Goal: Task Accomplishment & Management: Use online tool/utility

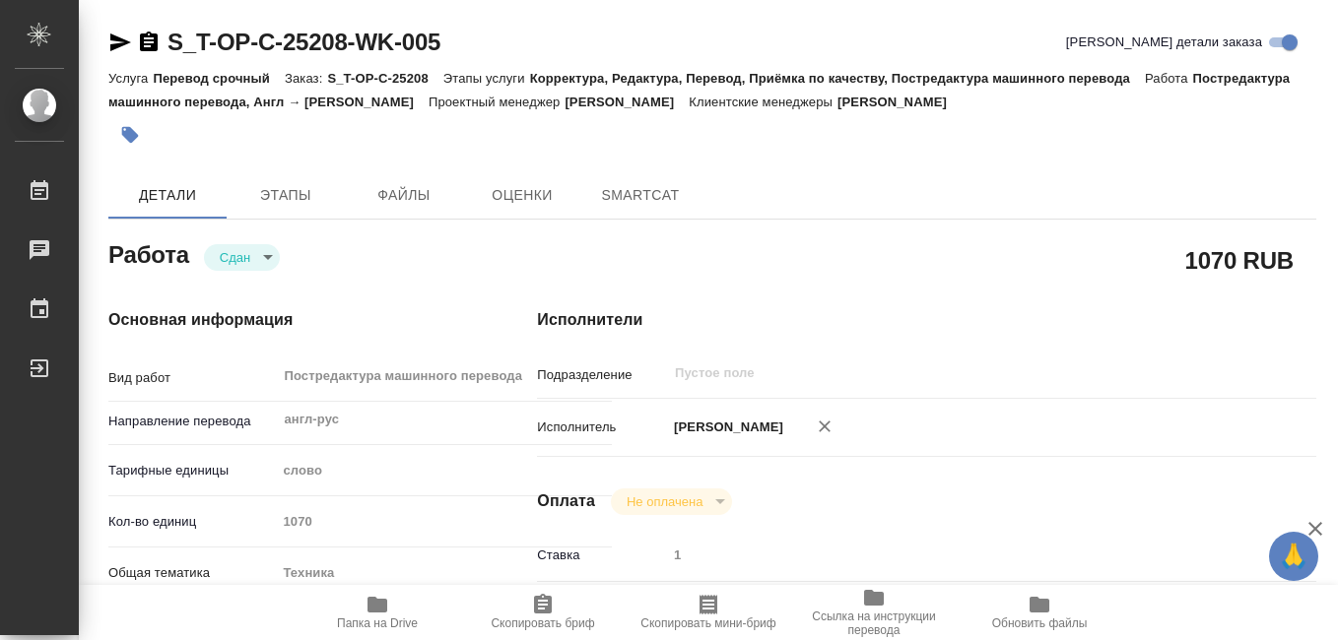
type textarea "x"
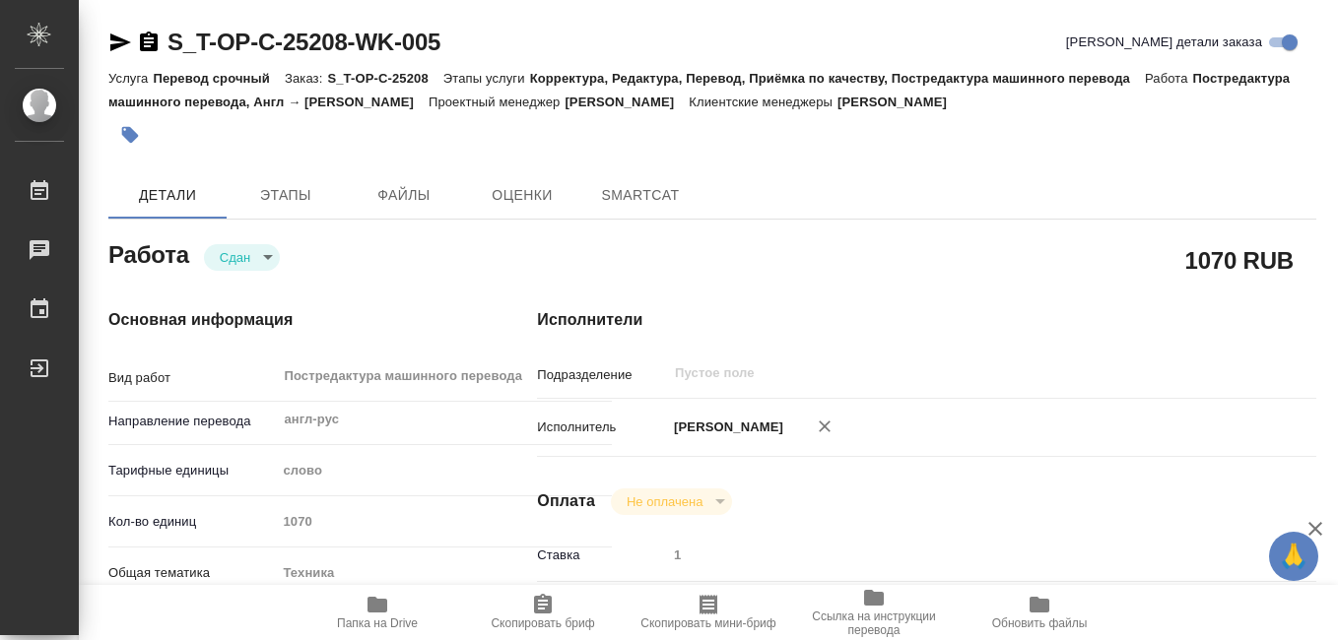
type textarea "x"
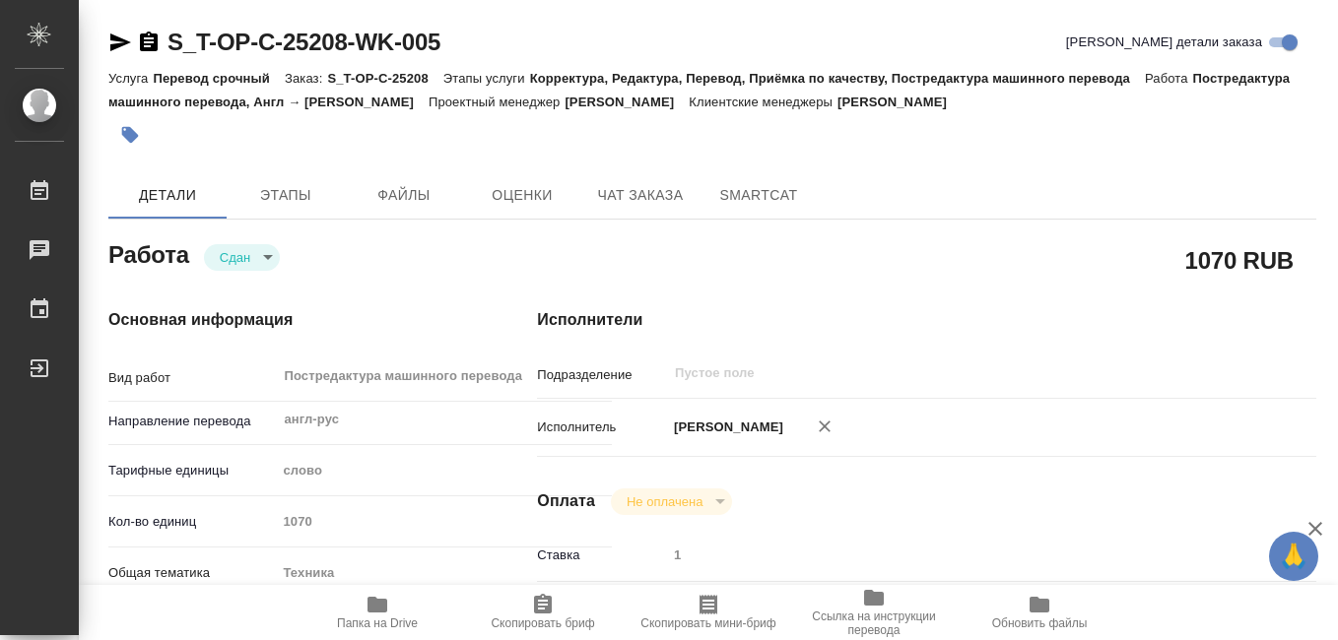
type textarea "x"
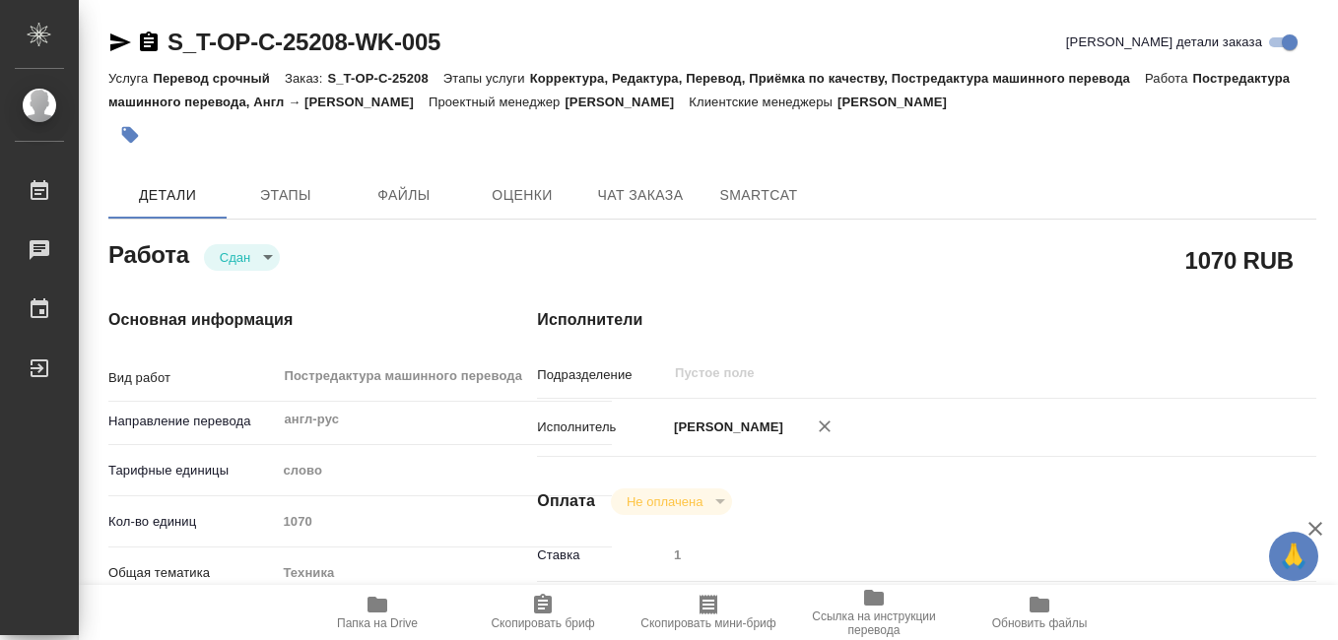
type textarea "x"
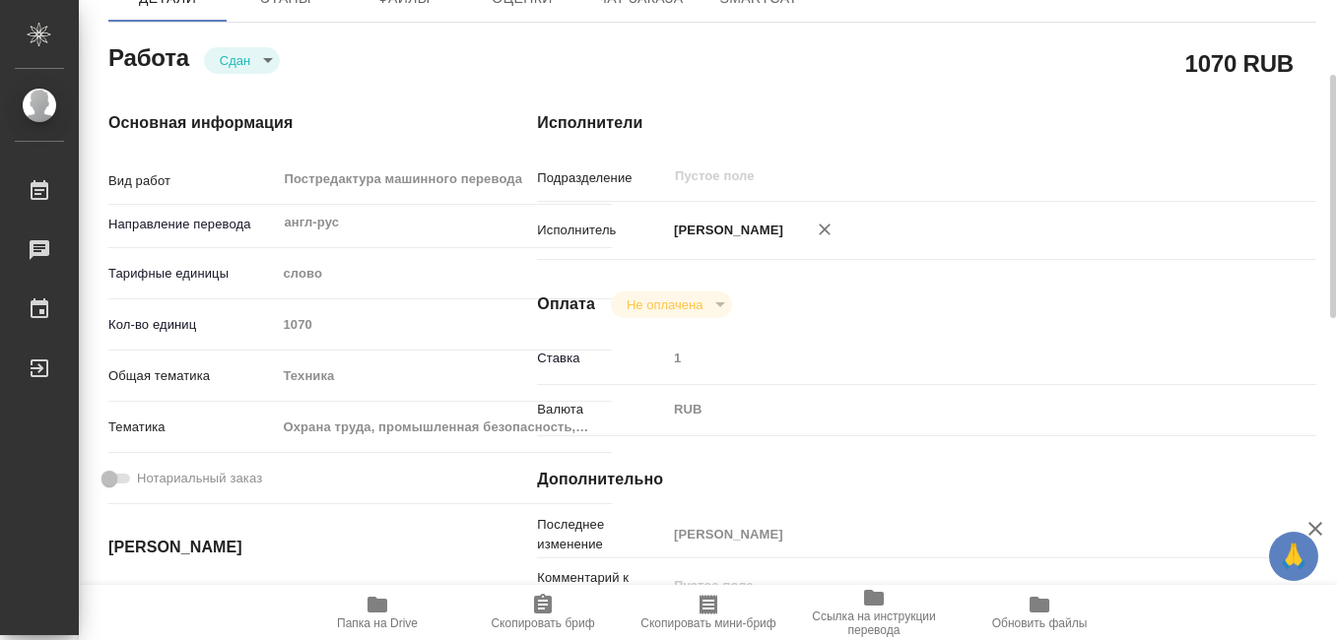
scroll to position [591, 0]
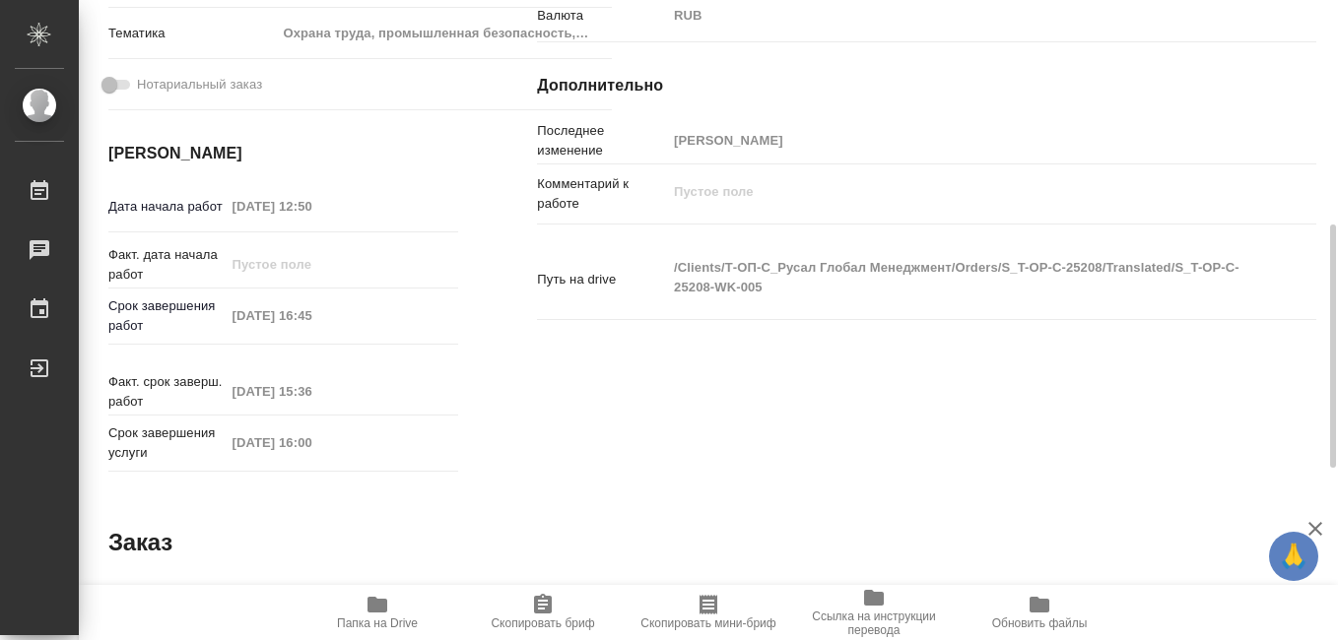
click at [377, 610] on icon "button" at bounding box center [377, 605] width 20 height 16
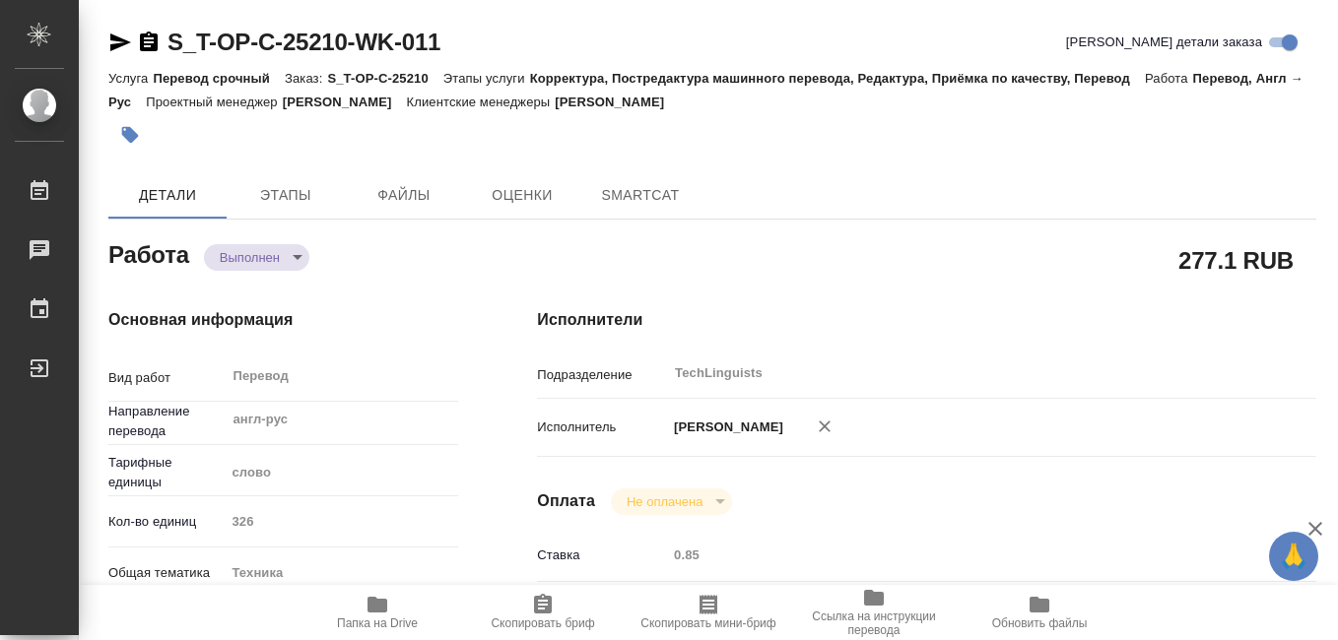
type textarea "x"
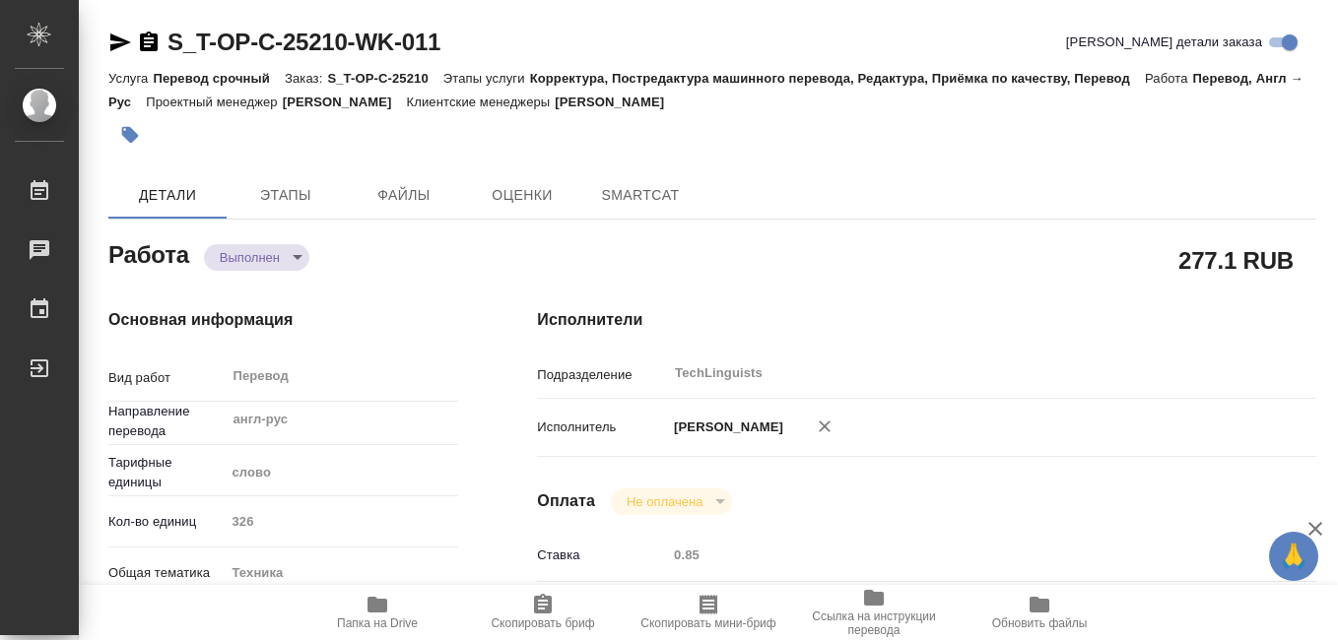
type textarea "x"
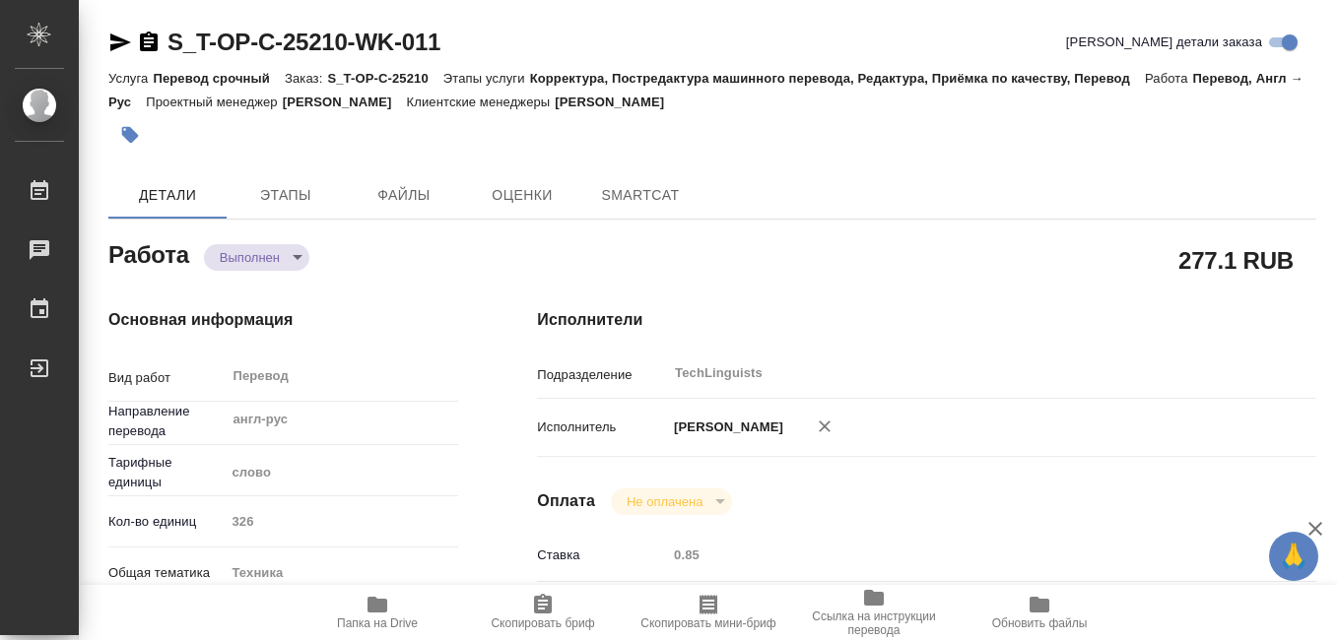
type textarea "x"
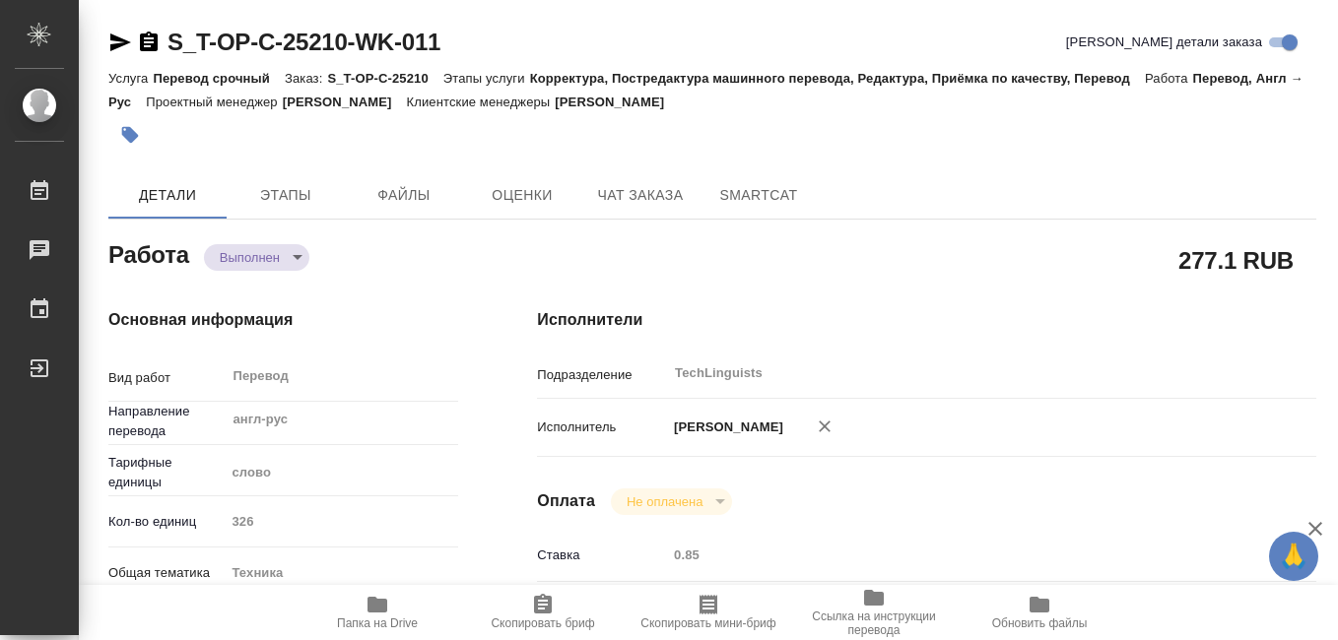
type textarea "x"
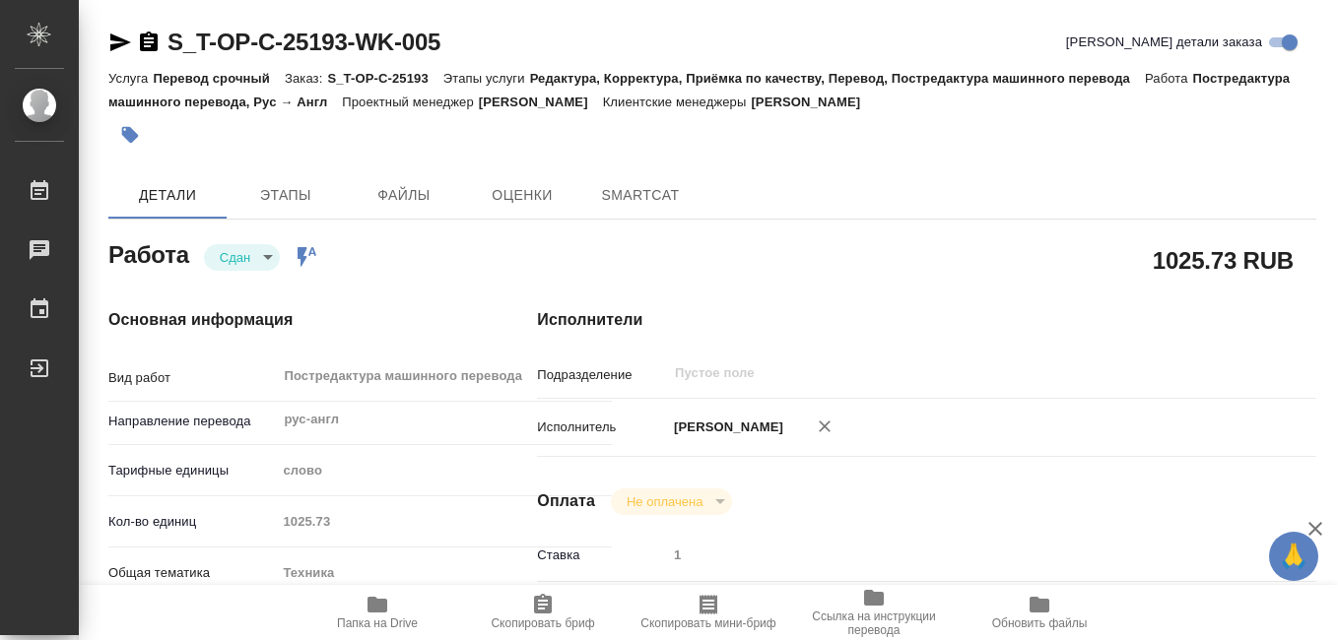
type textarea "x"
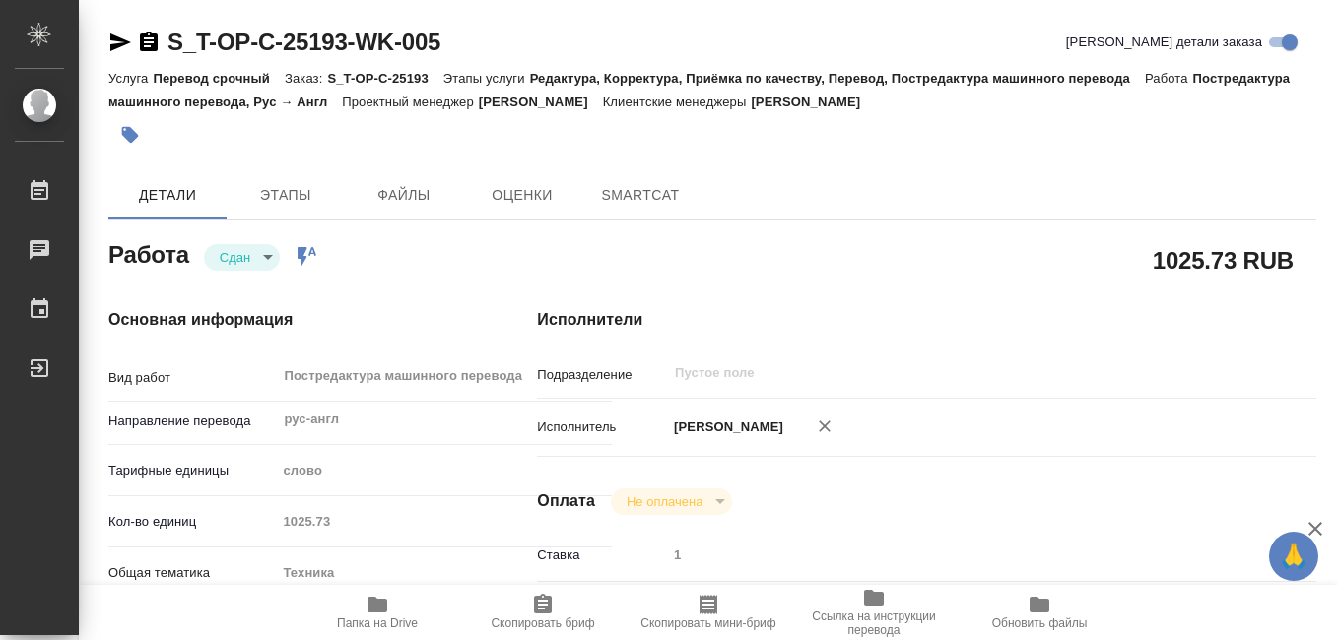
type textarea "x"
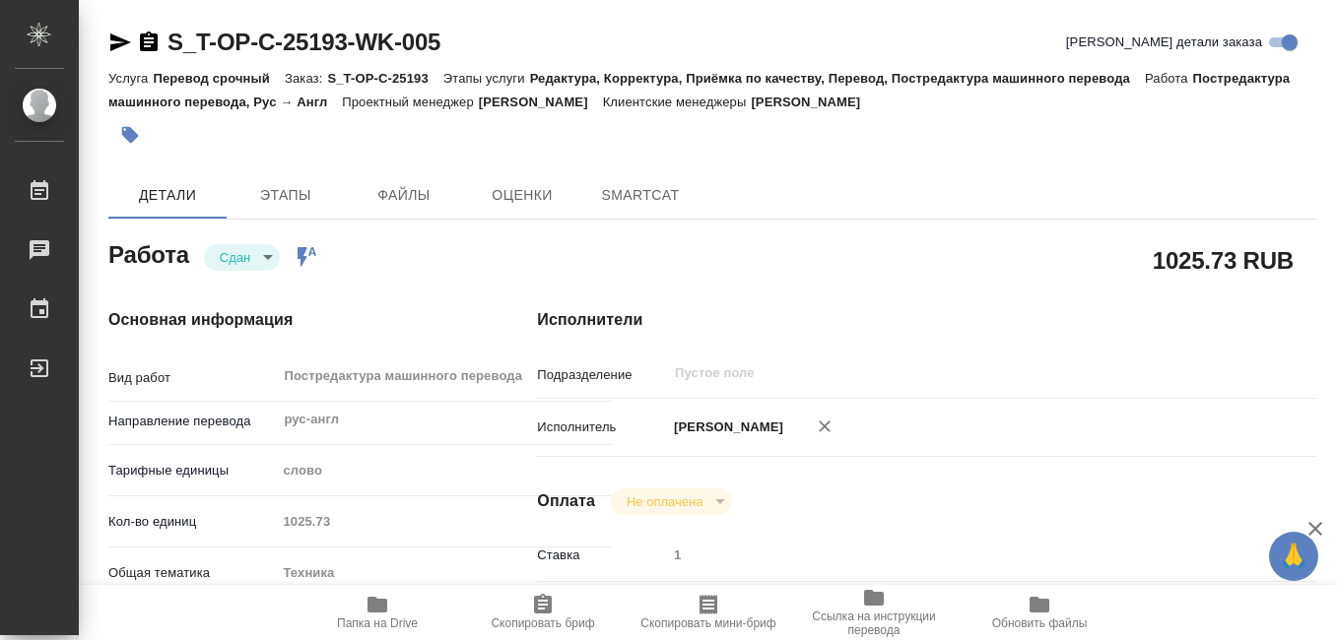
type textarea "x"
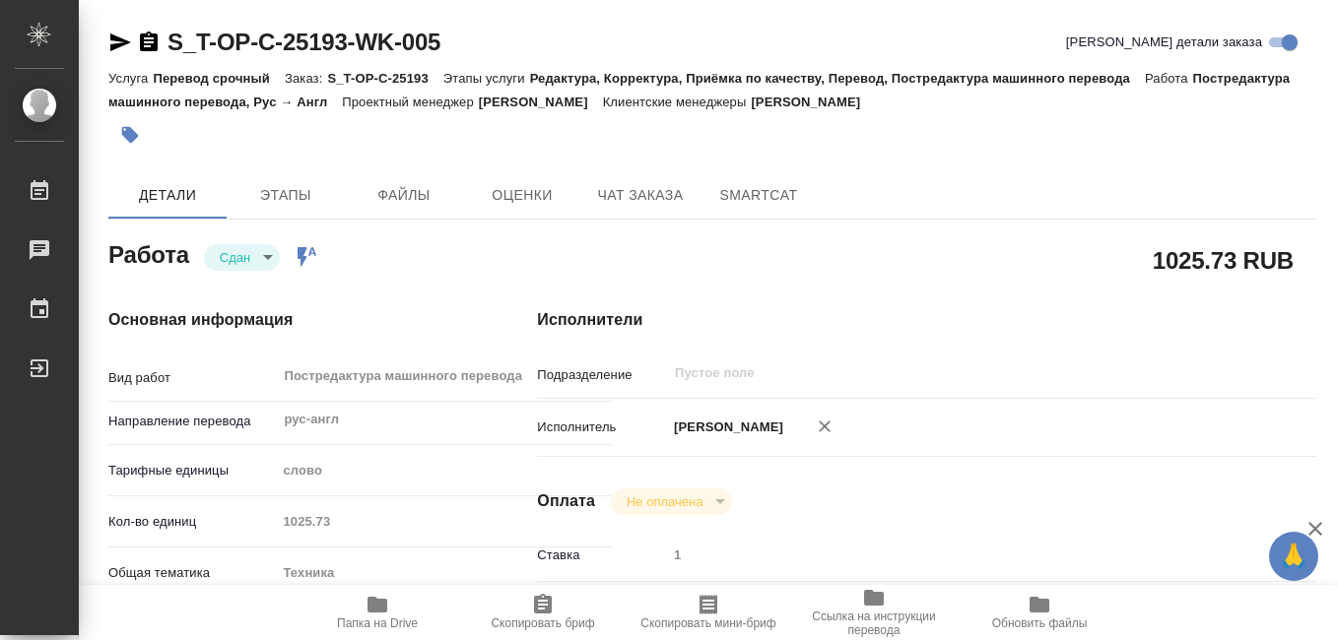
type textarea "x"
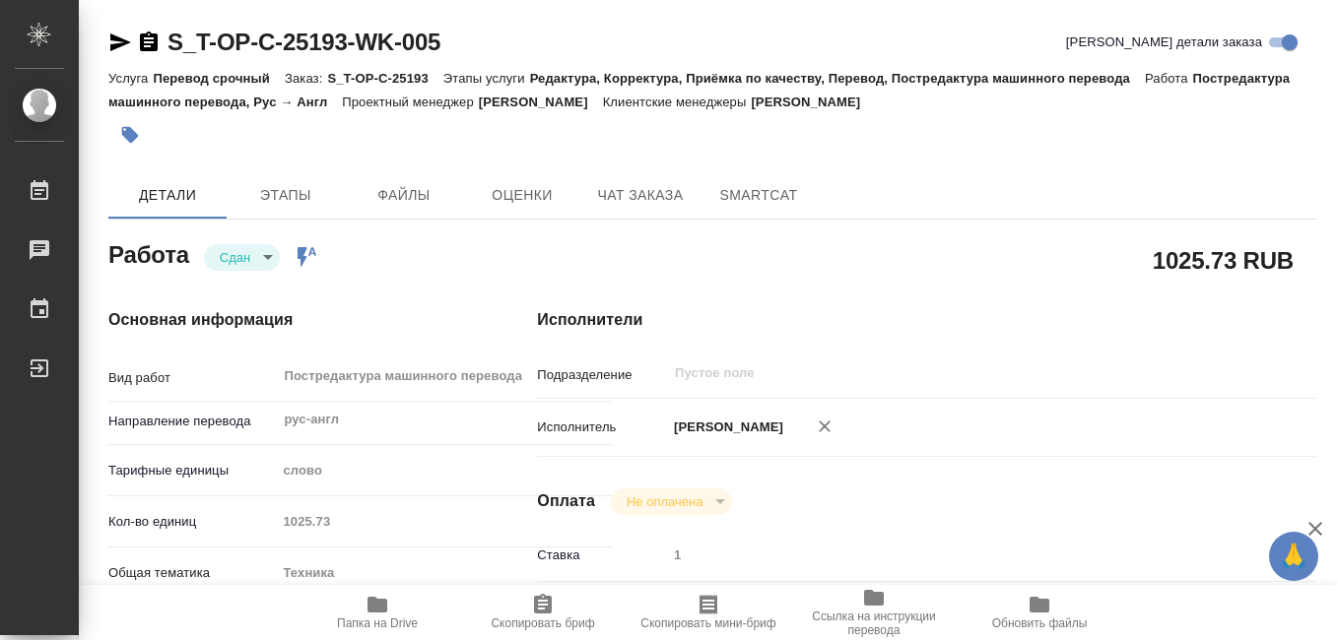
type textarea "x"
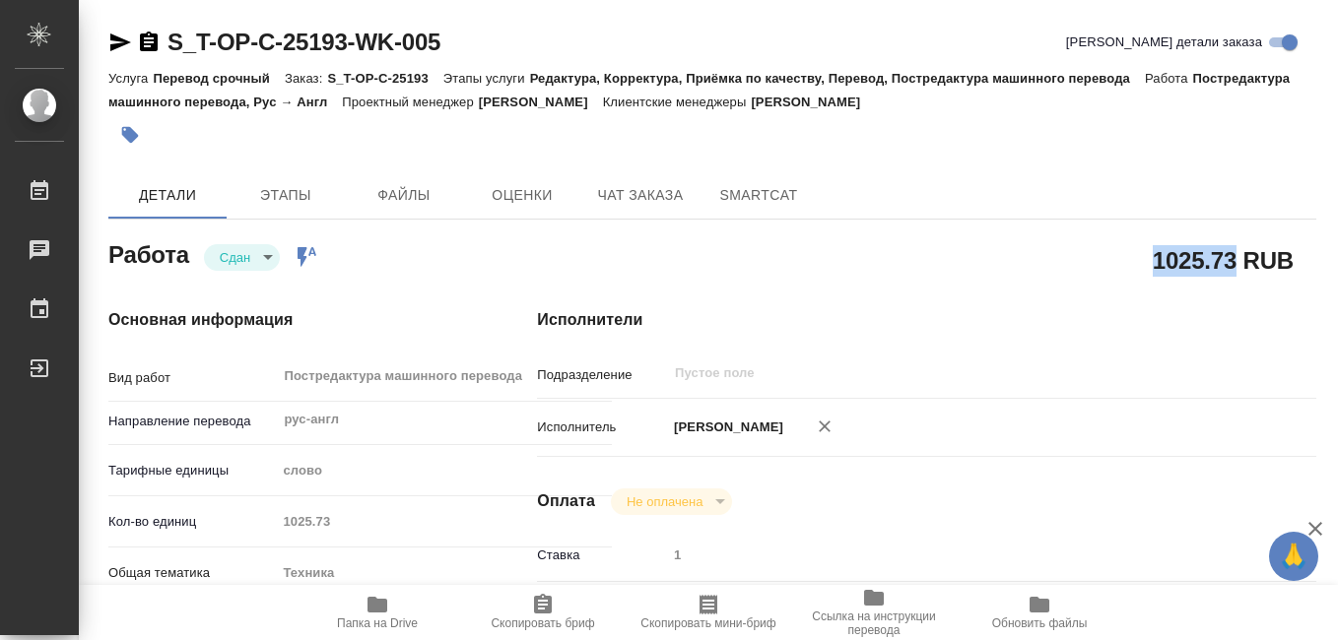
drag, startPoint x: 1156, startPoint y: 258, endPoint x: 1235, endPoint y: 259, distance: 78.8
click at [1235, 259] on h2 "1025.73 RUB" at bounding box center [1223, 259] width 141 height 33
drag, startPoint x: 1235, startPoint y: 259, endPoint x: 1200, endPoint y: 258, distance: 34.5
copy h2 "1025.73"
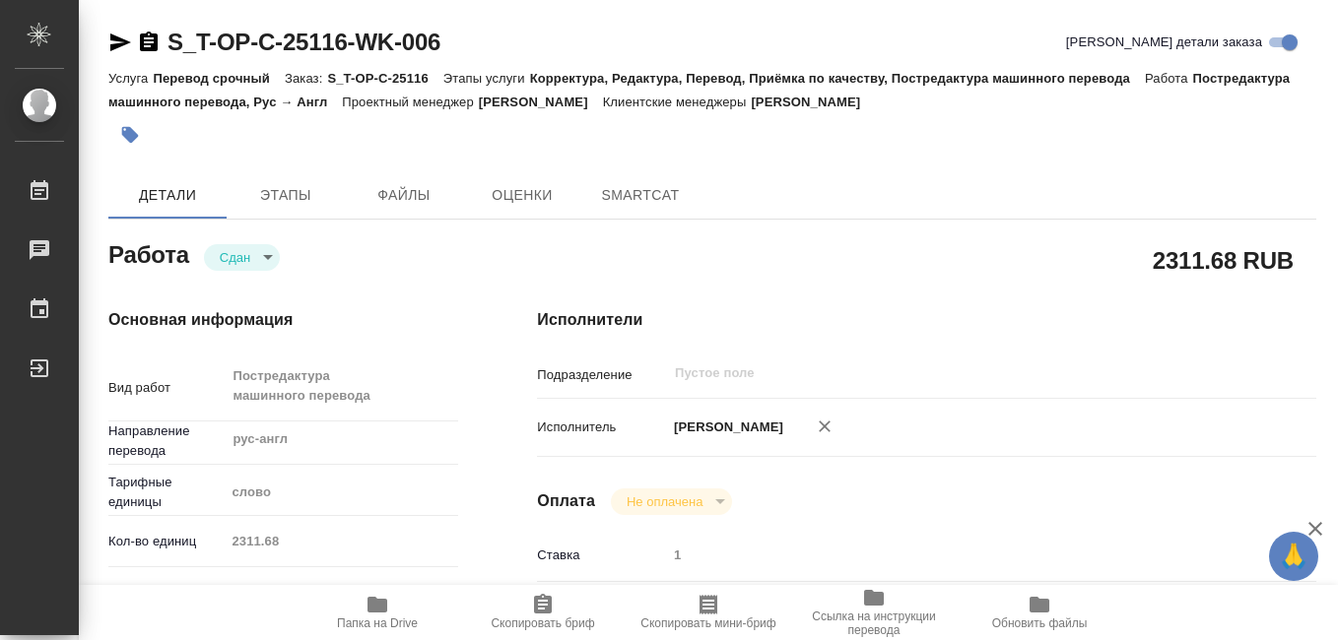
type textarea "x"
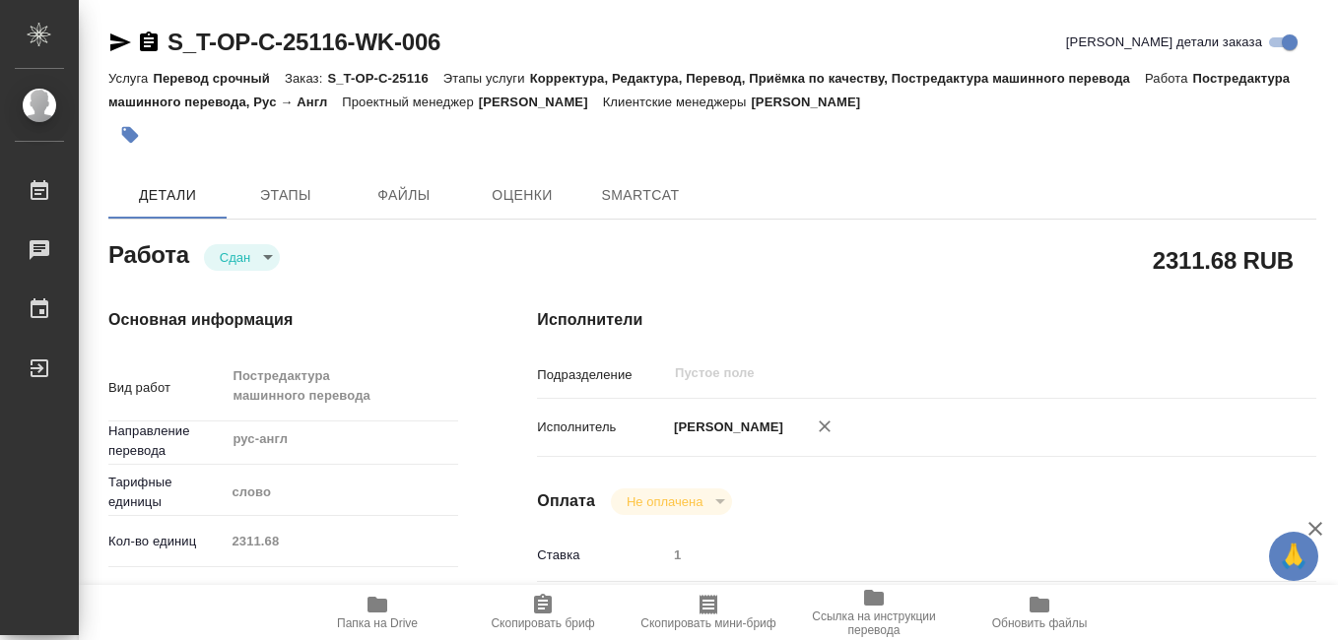
type textarea "x"
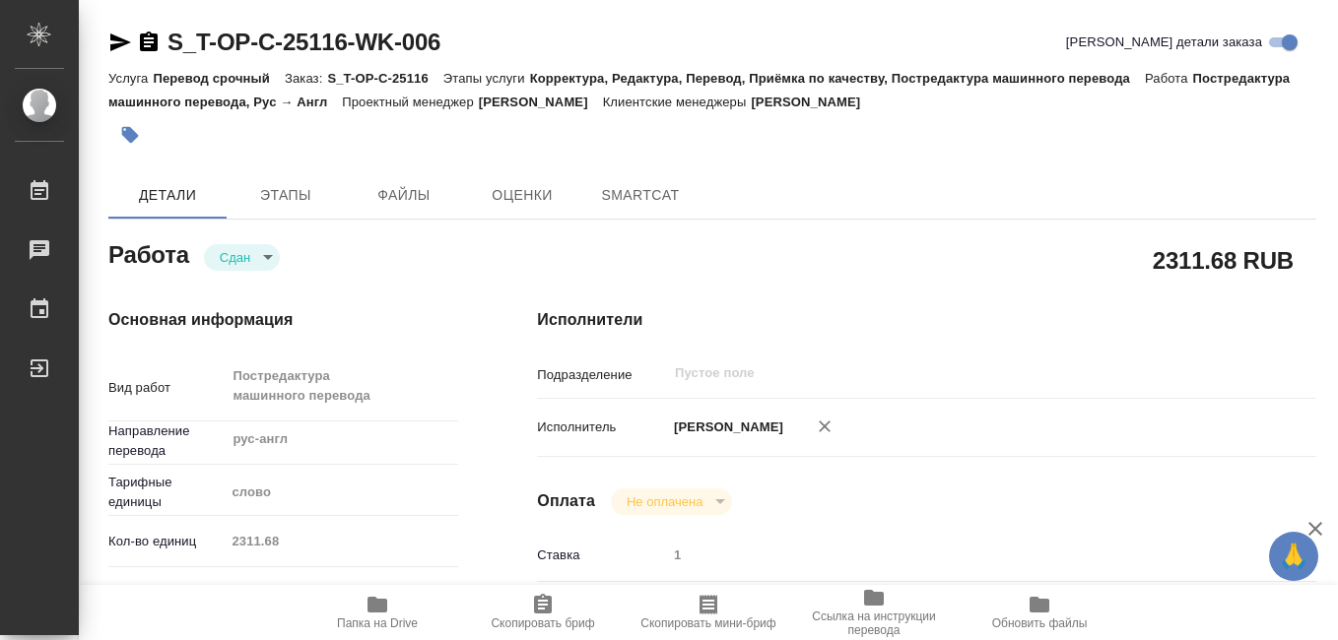
type textarea "x"
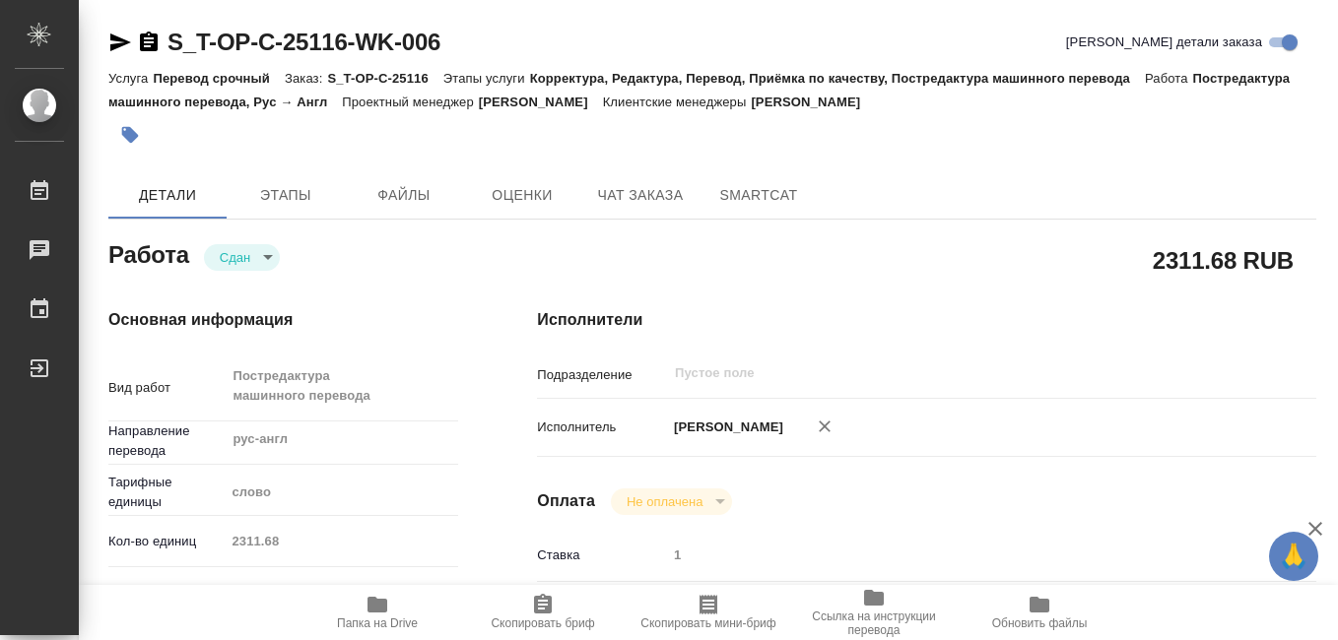
type textarea "x"
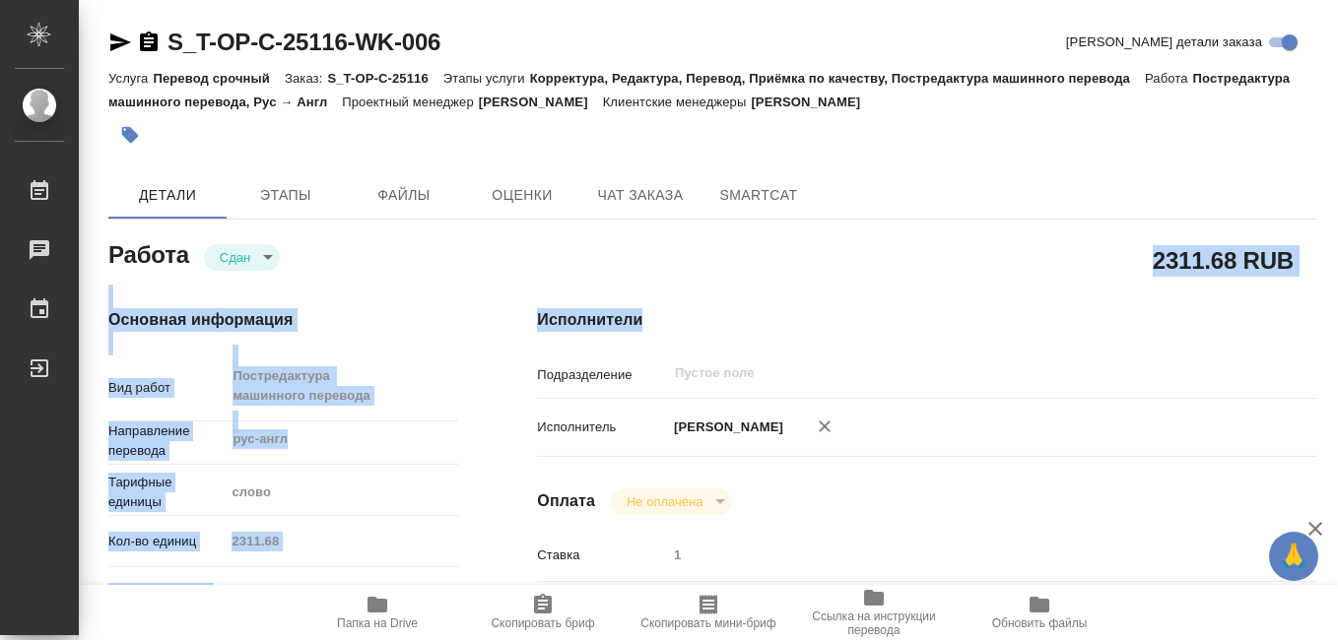
type textarea "x"
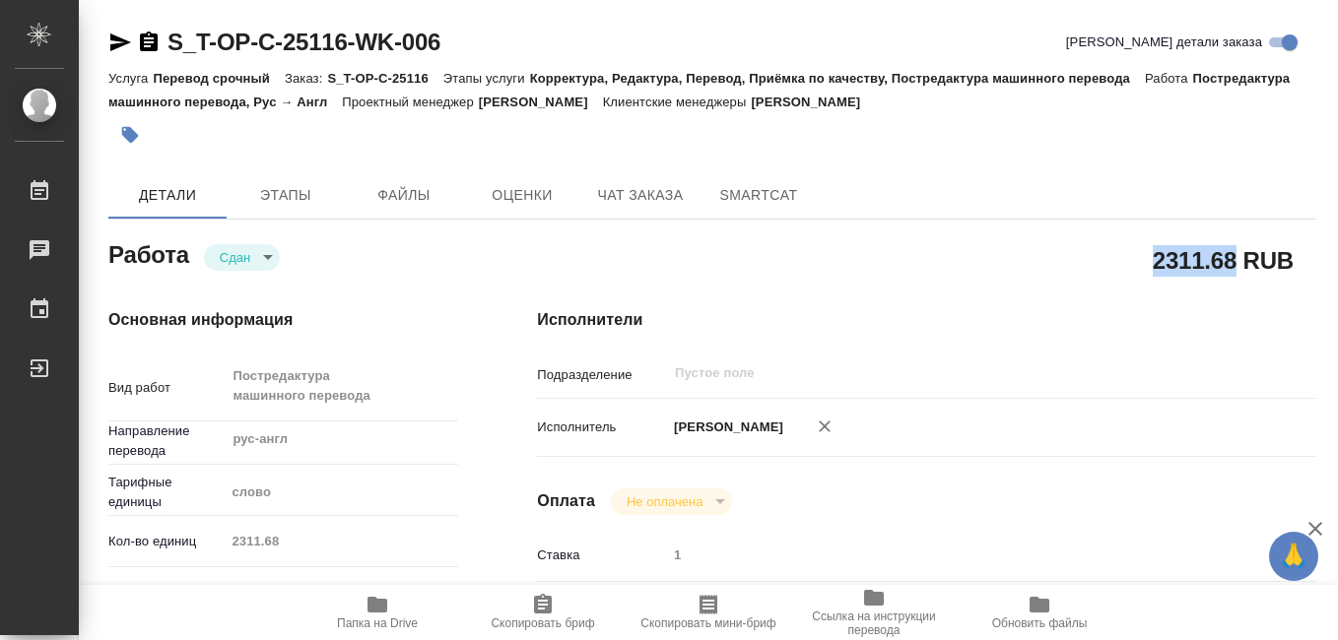
drag, startPoint x: 1155, startPoint y: 260, endPoint x: 1234, endPoint y: 264, distance: 78.9
click at [1234, 264] on h2 "2311.68 RUB" at bounding box center [1223, 259] width 141 height 33
drag, startPoint x: 1234, startPoint y: 264, endPoint x: 1211, endPoint y: 264, distance: 22.7
copy h2 "2311.68"
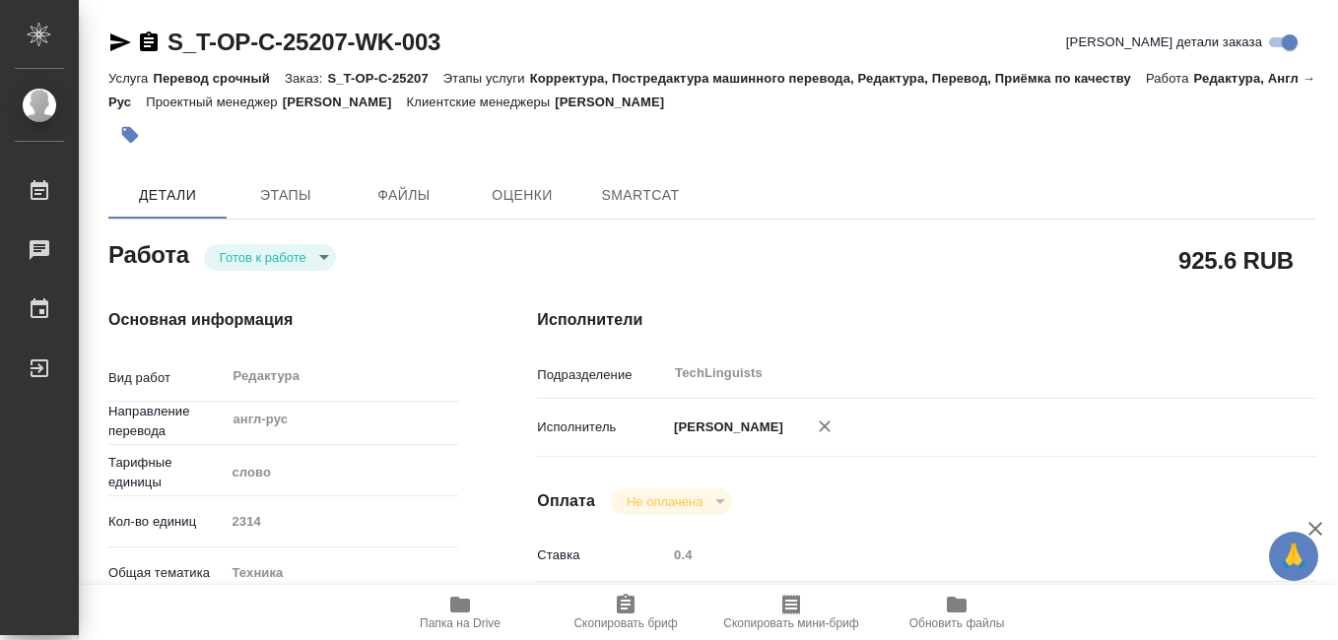
type textarea "x"
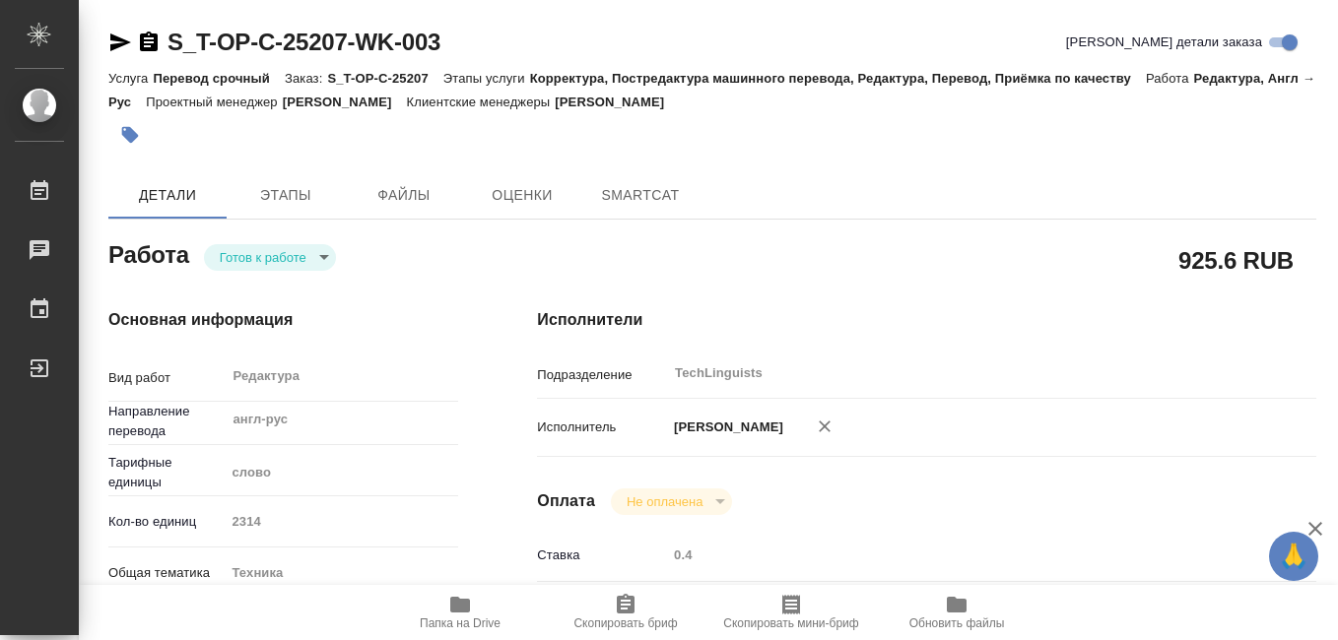
type textarea "x"
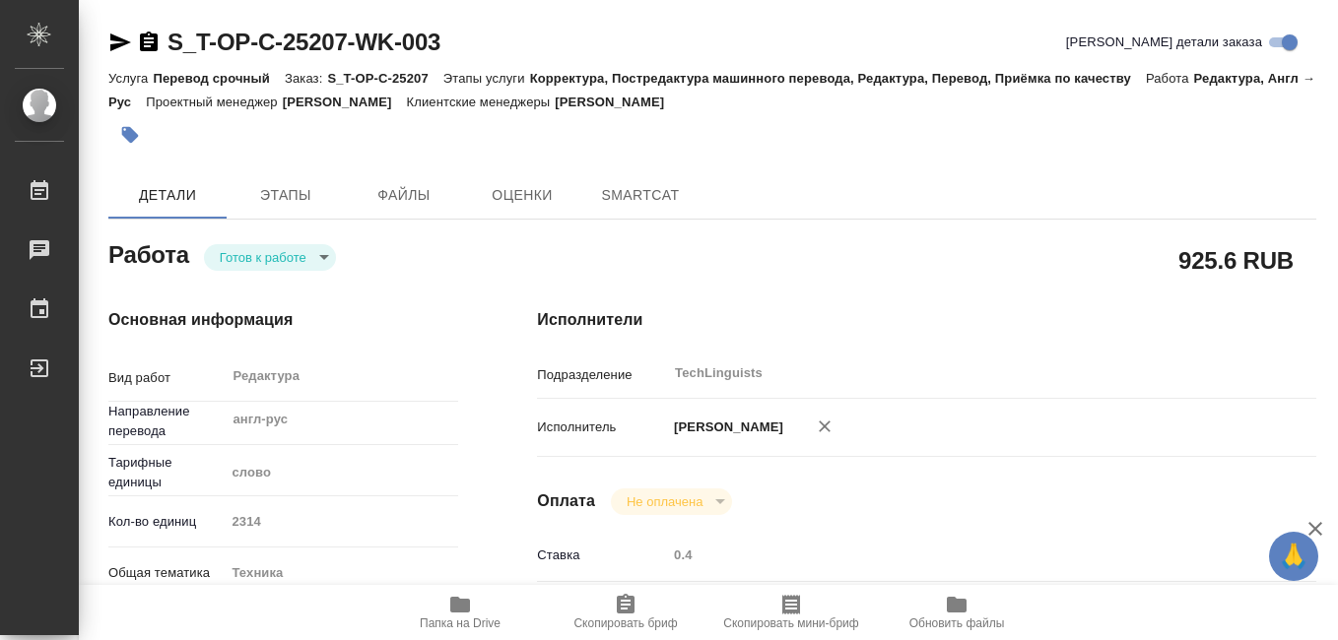
type textarea "x"
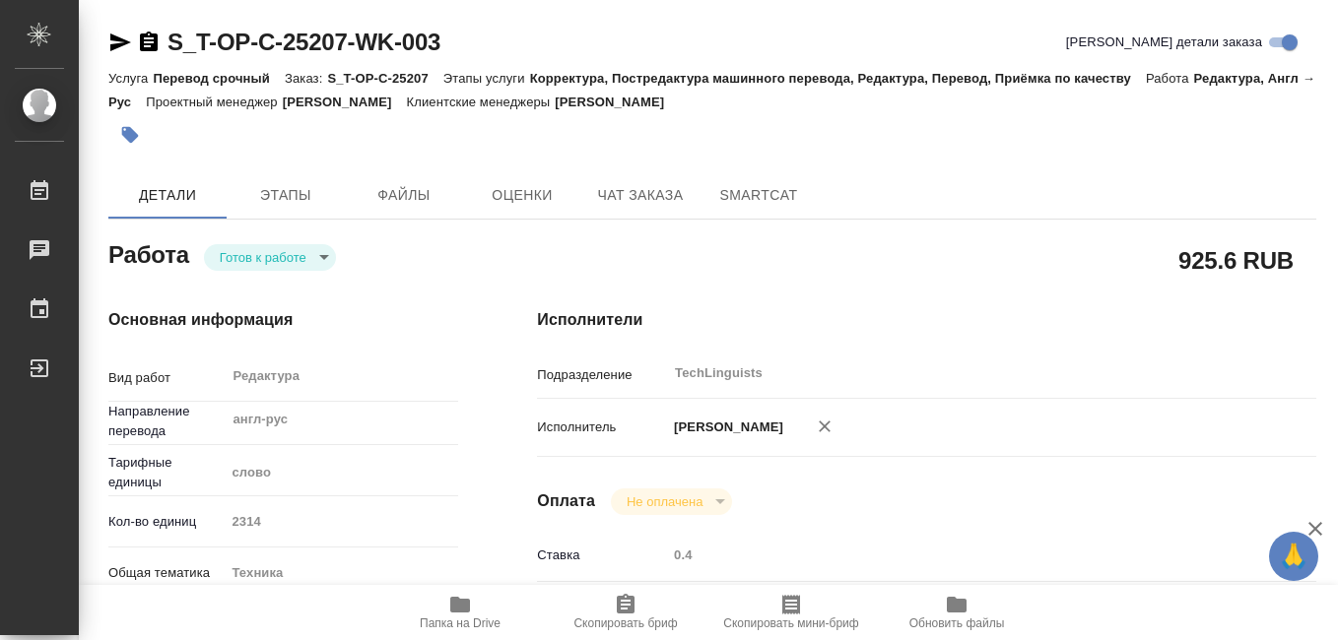
type textarea "x"
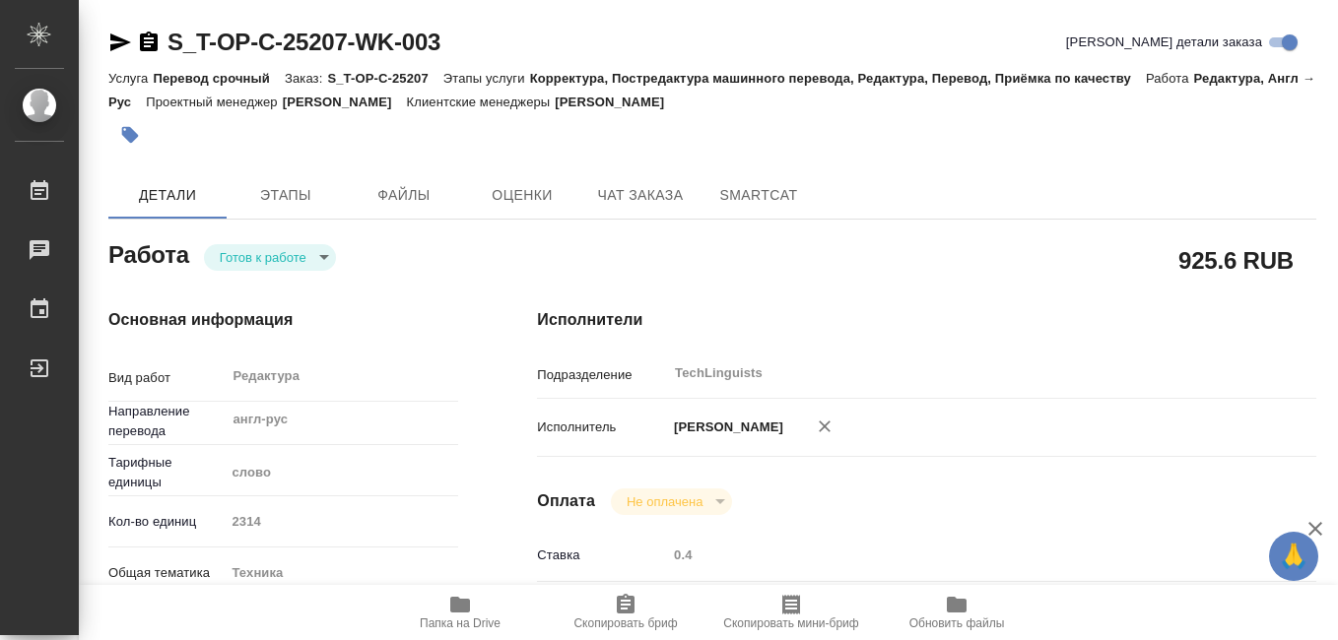
type textarea "x"
